Goal: Task Accomplishment & Management: Use online tool/utility

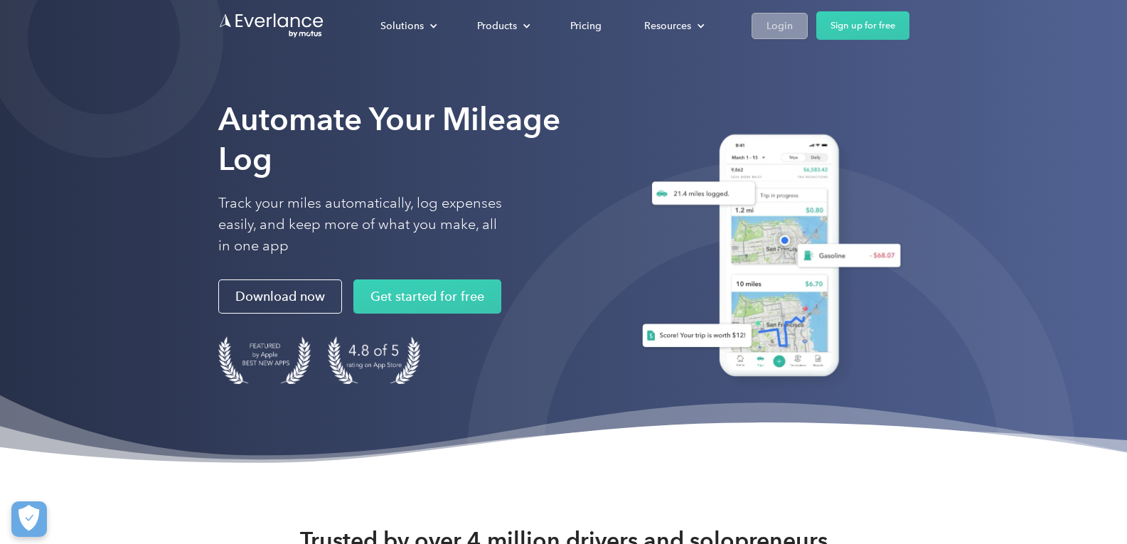
click at [779, 21] on div "Login" at bounding box center [779, 26] width 26 height 18
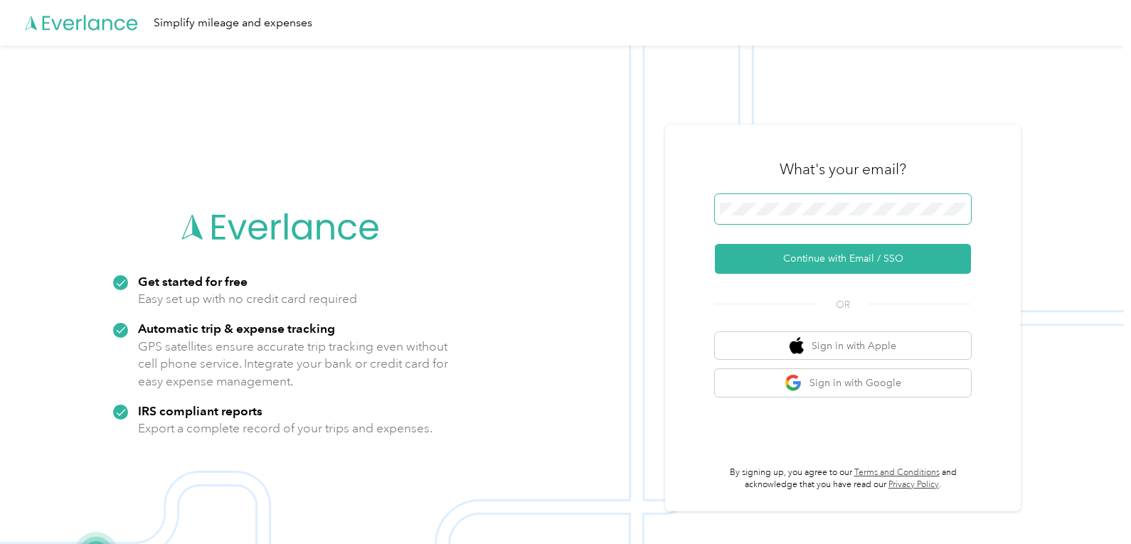
click at [715, 244] on button "Continue with Email / SSO" at bounding box center [843, 259] width 256 height 30
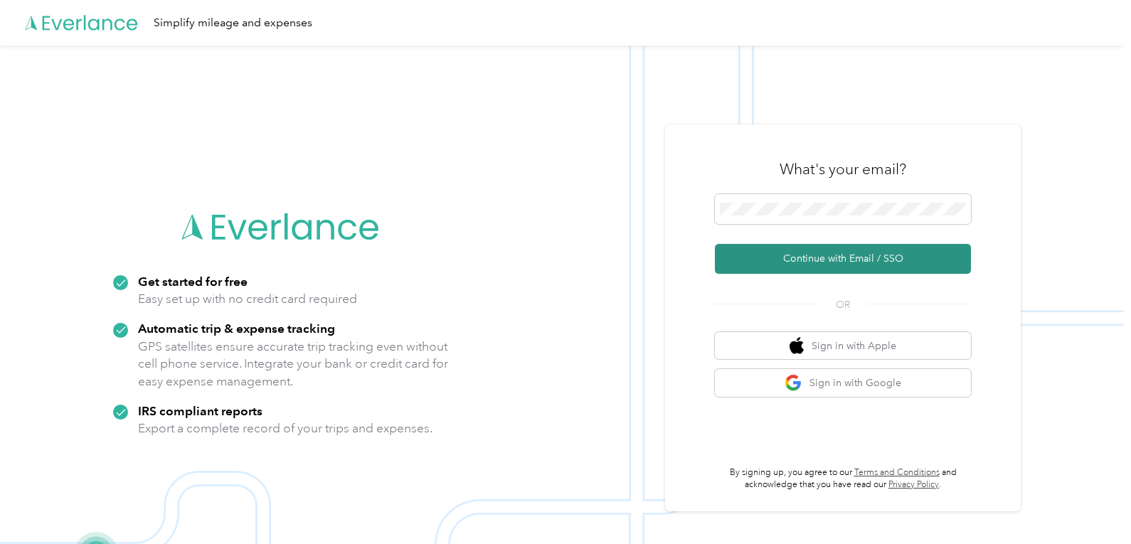
click at [841, 262] on button "Continue with Email / SSO" at bounding box center [843, 259] width 256 height 30
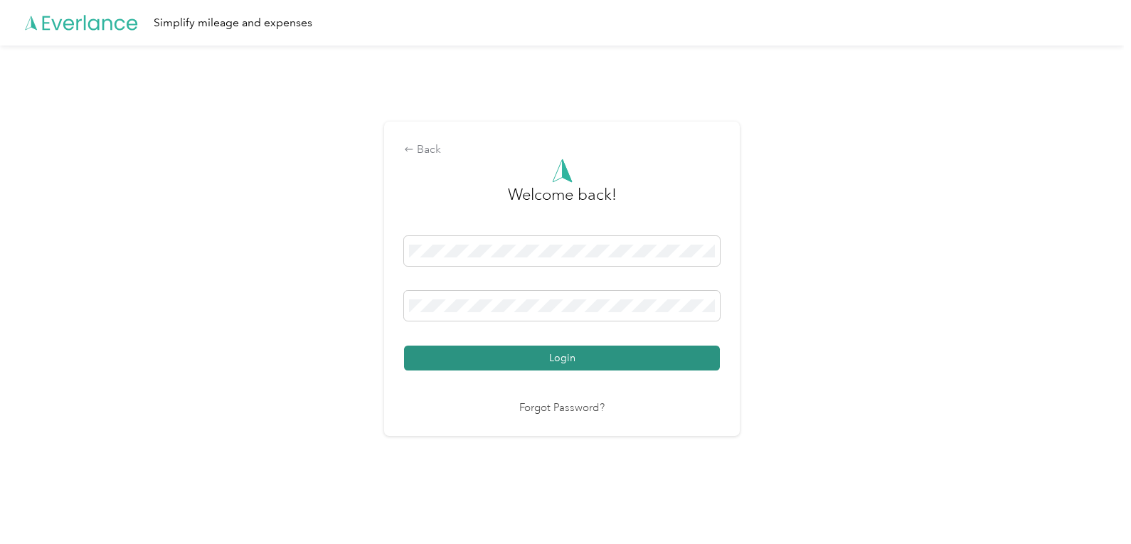
click at [562, 358] on button "Login" at bounding box center [562, 358] width 316 height 25
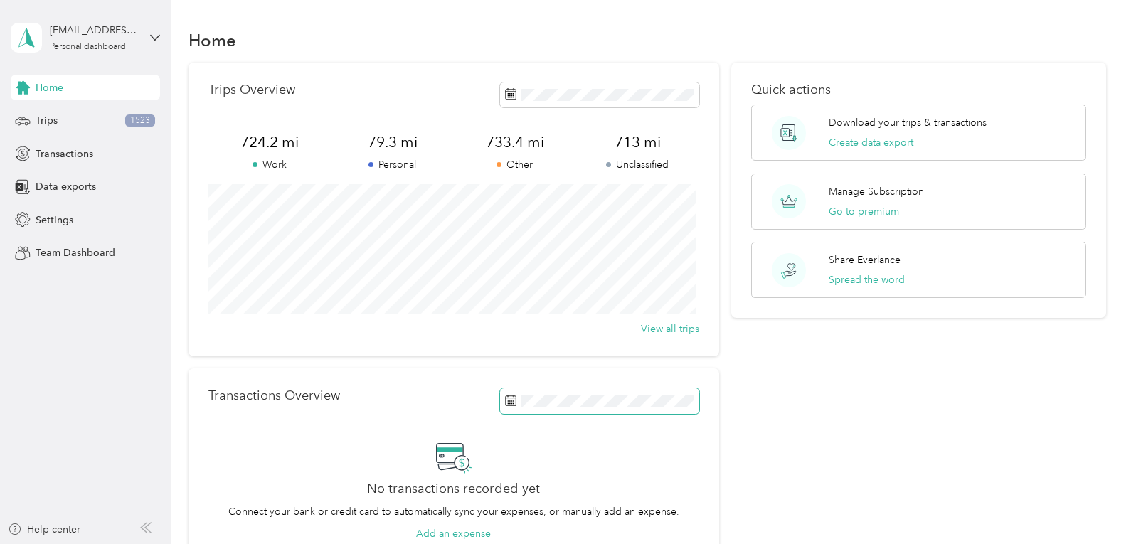
click at [511, 405] on icon at bounding box center [510, 400] width 11 height 11
click at [44, 157] on span "Transactions" at bounding box center [65, 153] width 58 height 15
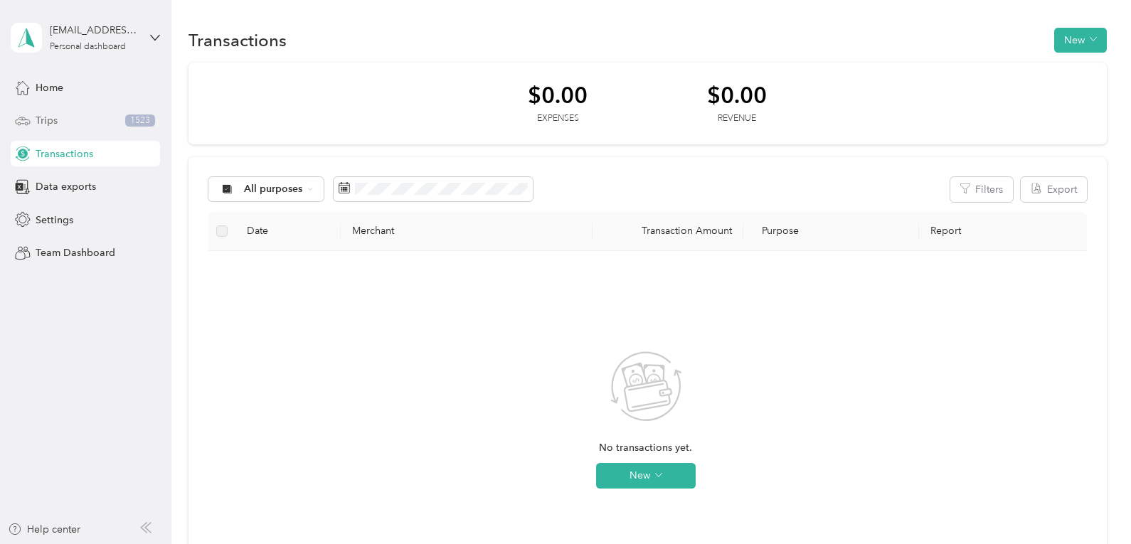
click at [48, 120] on span "Trips" at bounding box center [47, 120] width 22 height 15
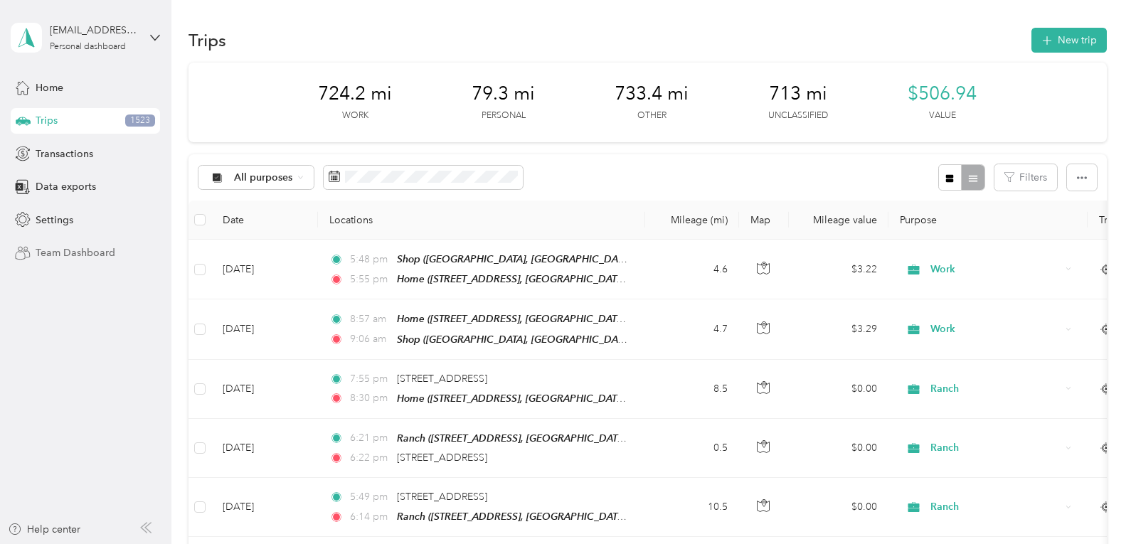
click at [54, 257] on span "Team Dashboard" at bounding box center [76, 252] width 80 height 15
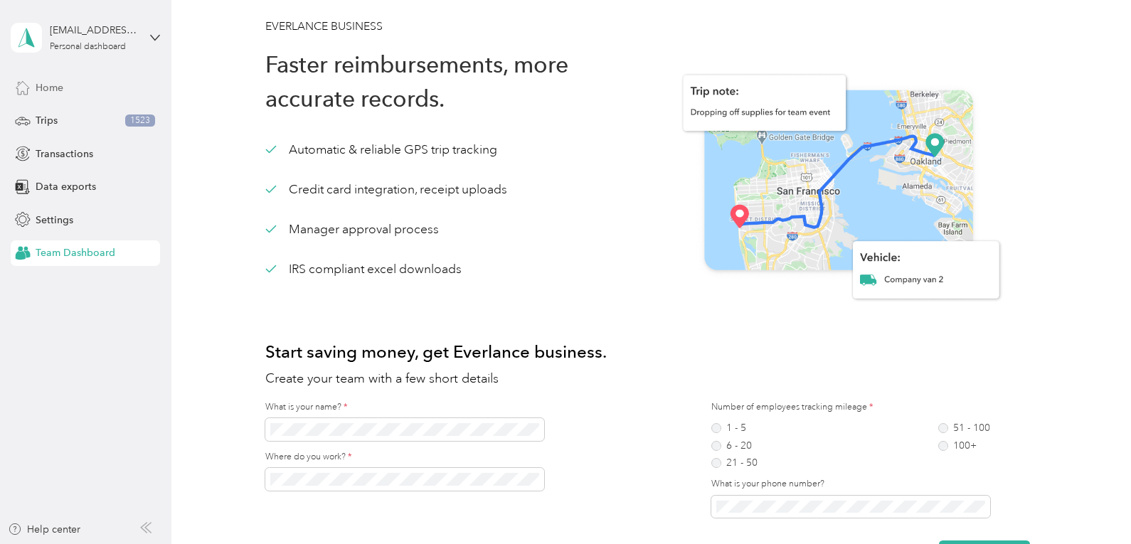
click at [58, 87] on span "Home" at bounding box center [50, 87] width 28 height 15
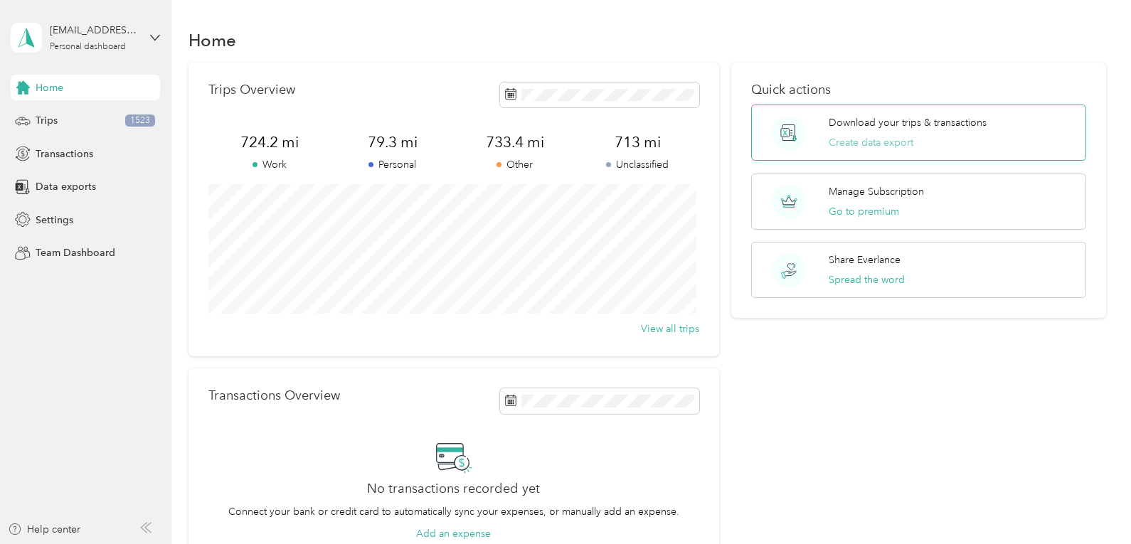
click at [877, 147] on button "Create data export" at bounding box center [870, 142] width 85 height 15
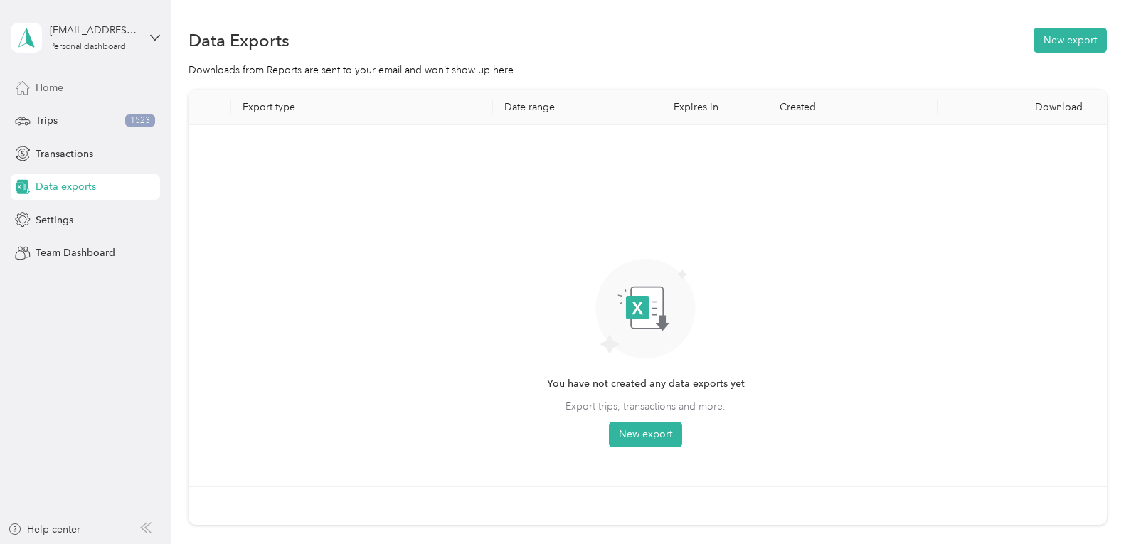
click at [63, 87] on span "Home" at bounding box center [50, 87] width 28 height 15
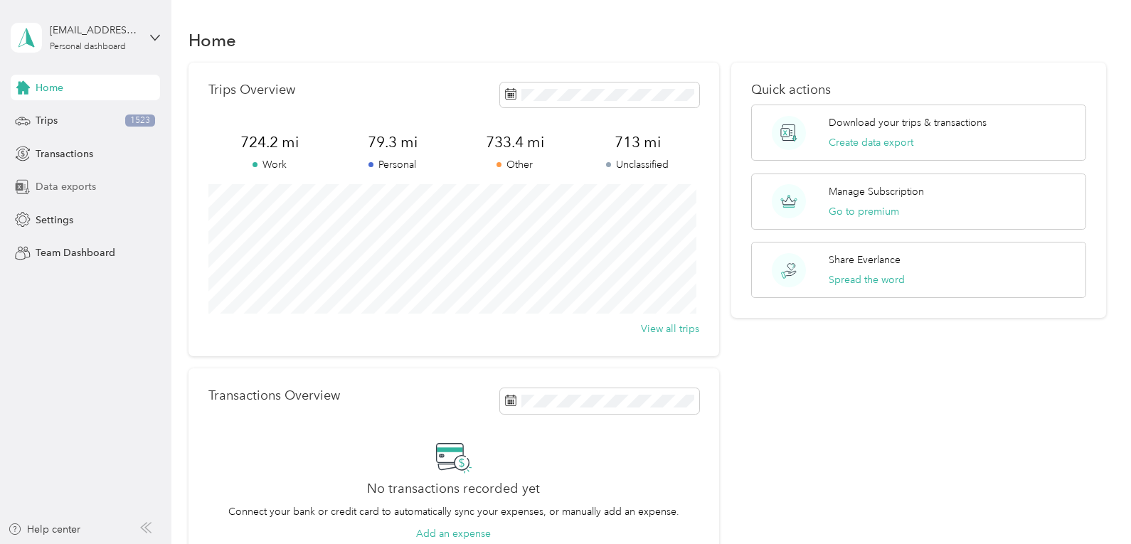
click at [58, 184] on span "Data exports" at bounding box center [66, 186] width 60 height 15
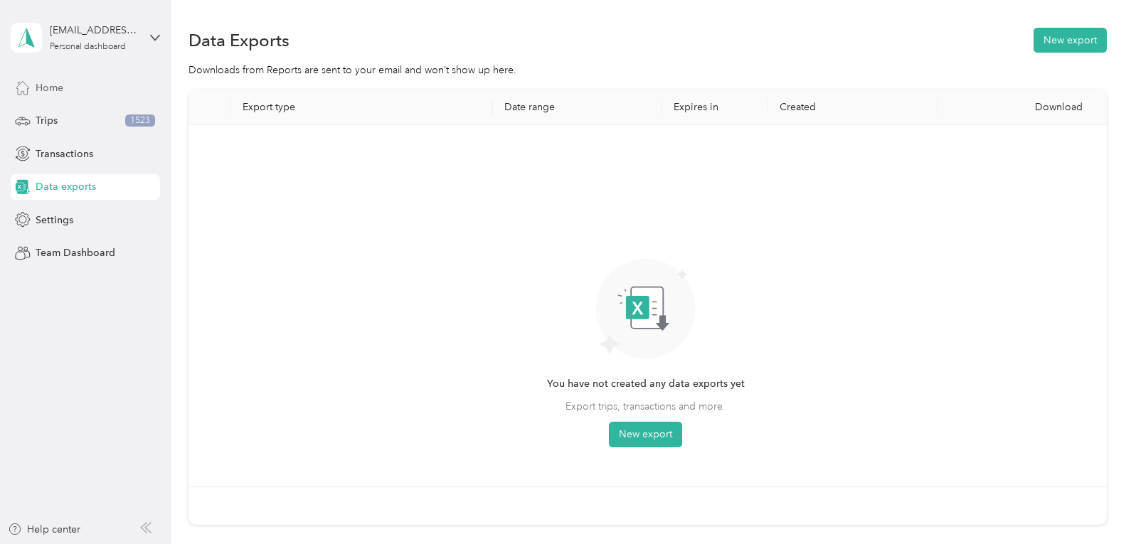
click at [65, 91] on div "Home" at bounding box center [85, 88] width 149 height 26
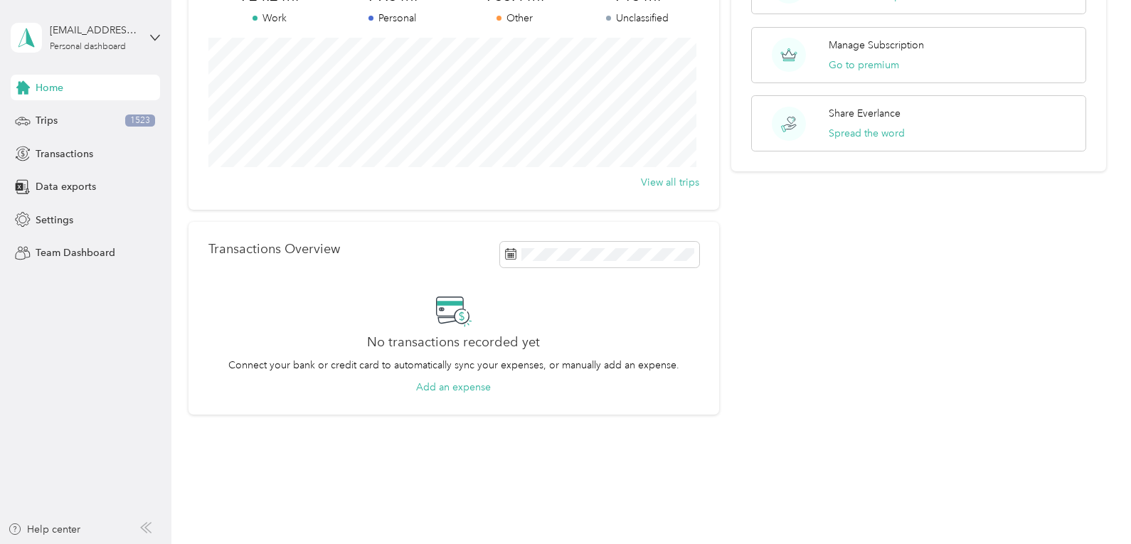
scroll to position [164, 0]
